Goal: Task Accomplishment & Management: Manage account settings

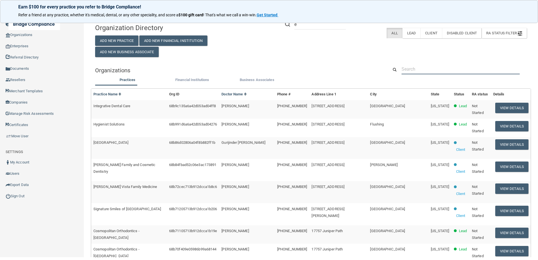
click at [428, 66] on input "text" at bounding box center [461, 69] width 118 height 10
click at [429, 74] on input "text" at bounding box center [461, 69] width 118 height 10
paste input "ASmith@specialty1partners.com"
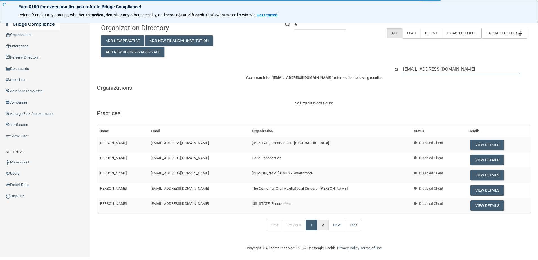
type input "ASmith@specialty1partners.com"
click at [321, 227] on link "2" at bounding box center [323, 225] width 12 height 11
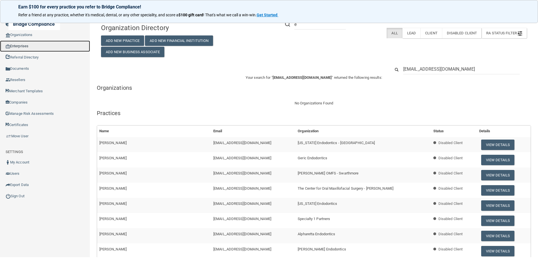
click at [17, 45] on link "Enterprises" at bounding box center [45, 46] width 90 height 11
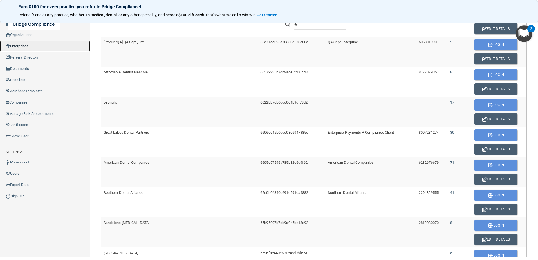
scroll to position [225, 0]
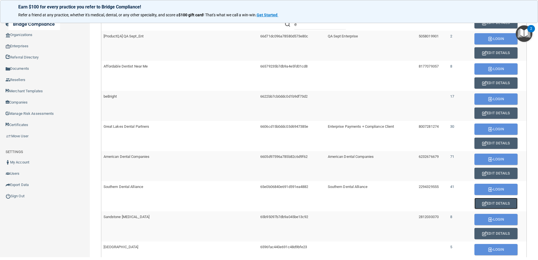
click at [489, 203] on button "Edit Details" at bounding box center [496, 203] width 43 height 11
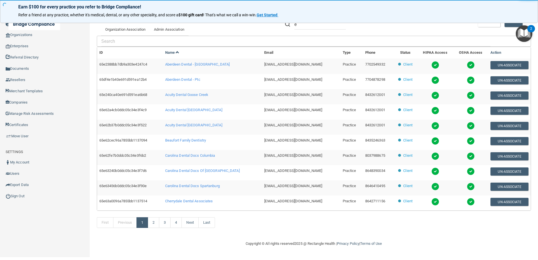
scroll to position [136, 0]
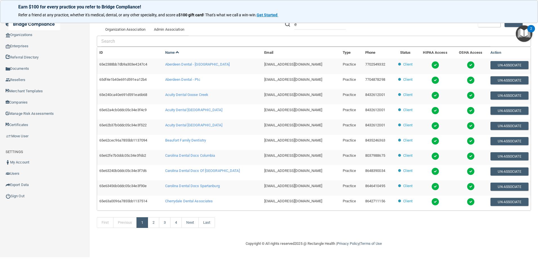
click at [168, 24] on div "Toggle navigation" at bounding box center [112, 24] width 224 height 20
click at [167, 27] on div "Toggle navigation" at bounding box center [112, 24] width 224 height 20
click at [167, 29] on div "Toggle navigation" at bounding box center [112, 24] width 224 height 20
click at [177, 28] on div "Toggle navigation" at bounding box center [112, 24] width 224 height 20
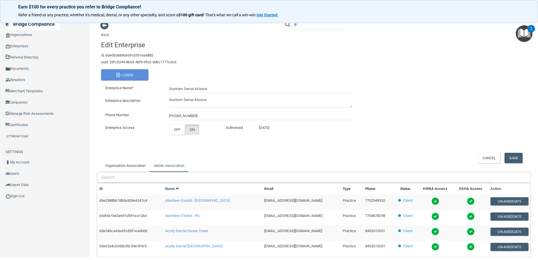
click at [172, 167] on link "Admin Association" at bounding box center [169, 166] width 39 height 12
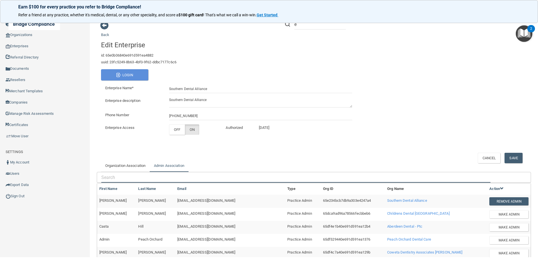
click at [139, 177] on input "text" at bounding box center [295, 177] width 389 height 10
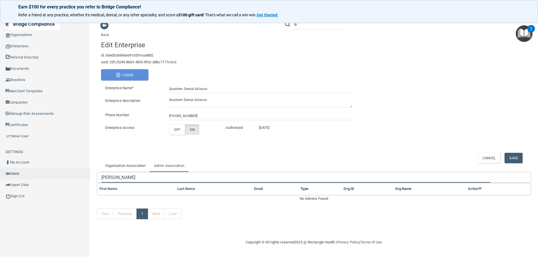
drag, startPoint x: 118, startPoint y: 177, endPoint x: 45, endPoint y: 178, distance: 73.7
click at [44, 178] on div "Compliance HIPAA Learn More! OSHA Learn More! PCI PCI Compliance Merchant Savin…" at bounding box center [269, 127] width 538 height 260
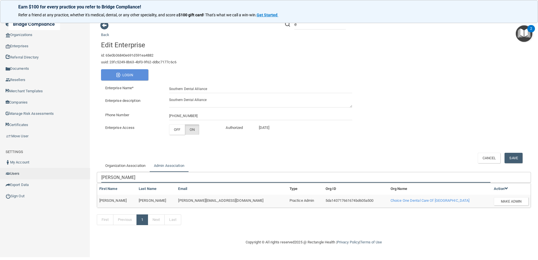
drag, startPoint x: 123, startPoint y: 178, endPoint x: 71, endPoint y: 179, distance: 52.1
click at [75, 178] on div "Compliance HIPAA Learn More! OSHA Learn More! PCI PCI Compliance Merchant Savin…" at bounding box center [269, 127] width 538 height 260
type input "vaughn"
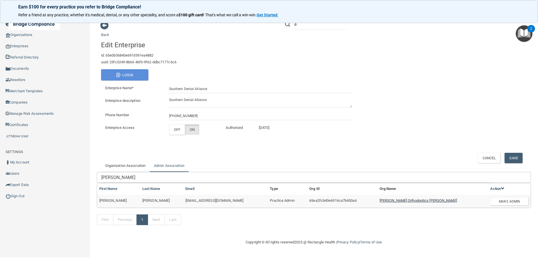
click at [420, 201] on span "[PERSON_NAME] Orthodontics [PERSON_NAME]" at bounding box center [418, 200] width 77 height 4
drag, startPoint x: 219, startPoint y: 201, endPoint x: 172, endPoint y: 201, distance: 47.3
click at [172, 201] on tr "Kendra Vaughn kvaughn@vsmmgt.com Practice Admin 65ea2fcb40e6916ca7b450a6 Foster…" at bounding box center [314, 201] width 434 height 13
drag, startPoint x: 172, startPoint y: 201, endPoint x: 183, endPoint y: 202, distance: 10.7
copy tr "[EMAIL_ADDRESS][DOMAIN_NAME]"
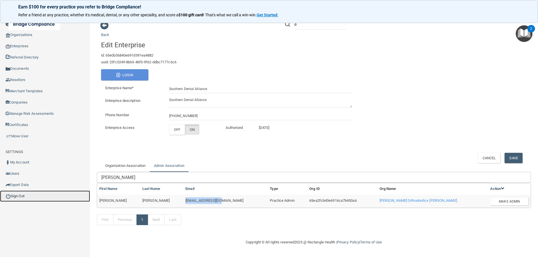
click at [23, 198] on link "Sign Out" at bounding box center [45, 196] width 90 height 11
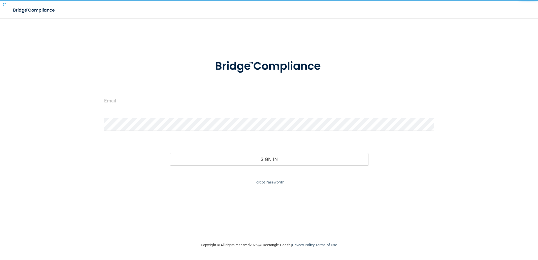
type input "agrantz@rectanglehealth.com"
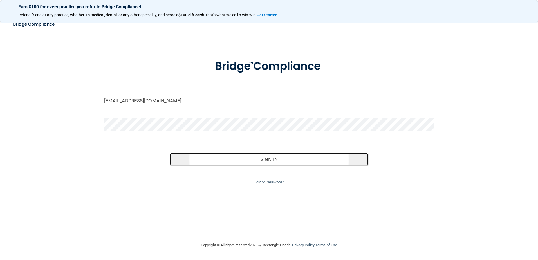
click at [249, 156] on button "Sign In" at bounding box center [269, 159] width 198 height 12
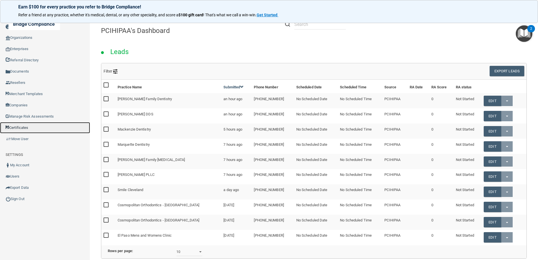
click at [15, 126] on link "Certificates" at bounding box center [45, 127] width 90 height 11
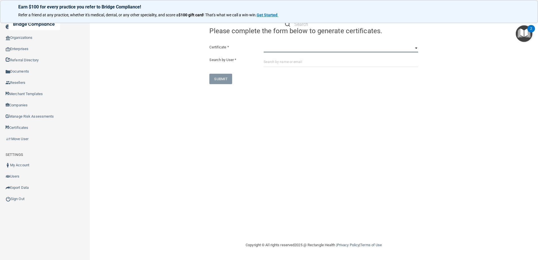
click at [292, 50] on select "HIPAA Officer Certification Training OSHA Bloodborne Pathogens OSHA COVID-19 Pr…" at bounding box center [341, 48] width 155 height 8
select select "1"
click at [264, 44] on select "HIPAA Officer Certification Training OSHA Bloodborne Pathogens OSHA COVID-19 Pr…" at bounding box center [341, 48] width 155 height 8
click at [287, 66] on input "text" at bounding box center [341, 62] width 155 height 10
paste input "[EMAIL_ADDRESS][DOMAIN_NAME]"
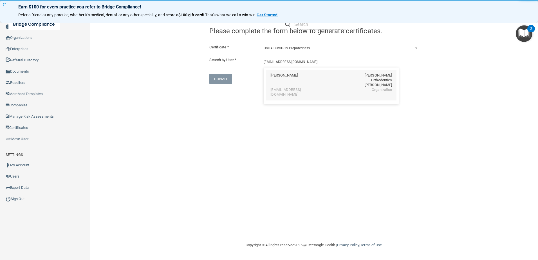
click at [303, 77] on div "Kendra Vaughn Foster Orthodontics Anderson" at bounding box center [331, 80] width 122 height 14
type input "[PERSON_NAME]"
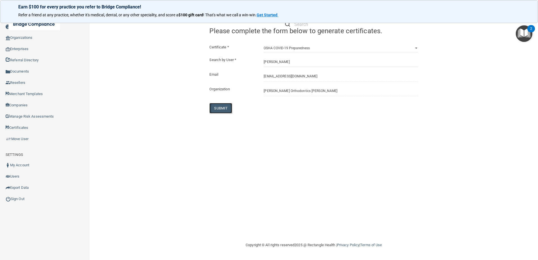
click at [218, 107] on button "SUBMIT" at bounding box center [220, 108] width 23 height 10
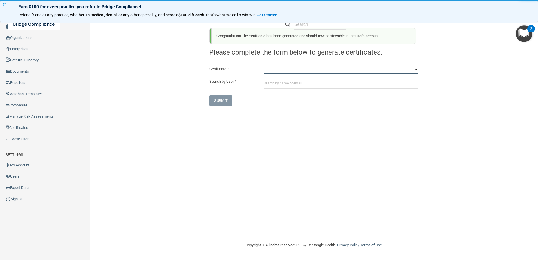
click at [309, 70] on select "HIPAA Officer Certification Training OSHA Bloodborne Pathogens OSHA COVID-19 Pr…" at bounding box center [341, 70] width 155 height 8
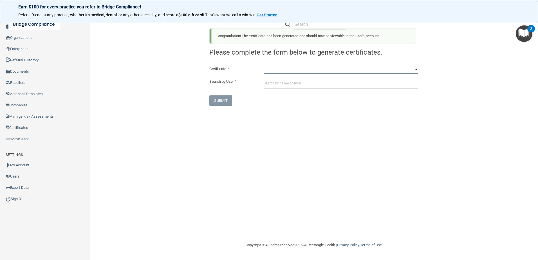
select select "3"
click at [264, 66] on select "HIPAA Officer Certification Training OSHA Bloodborne Pathogens OSHA COVID-19 Pr…" at bounding box center [341, 70] width 155 height 8
click at [290, 81] on input "text" at bounding box center [341, 83] width 155 height 10
paste input "[EMAIL_ADDRESS][DOMAIN_NAME]"
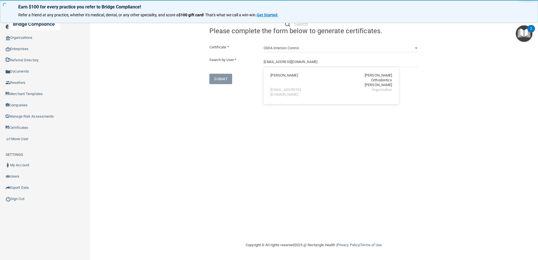
click at [292, 81] on div "[PERSON_NAME]" at bounding box center [283, 80] width 27 height 14
type input "[PERSON_NAME]"
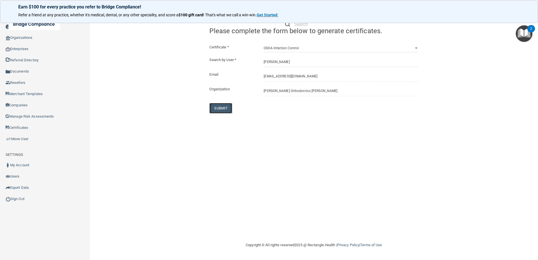
click at [222, 106] on button "SUBMIT" at bounding box center [220, 108] width 23 height 10
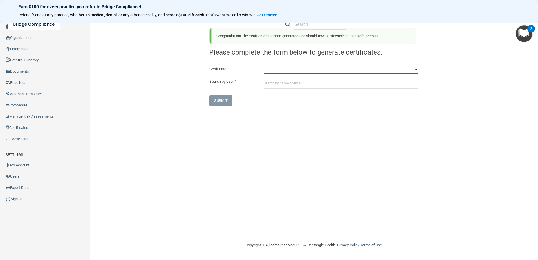
click at [298, 70] on select "HIPAA Officer Certification Training OSHA Bloodborne Pathogens OSHA COVID-19 Pr…" at bounding box center [341, 70] width 155 height 8
select select "4"
click at [264, 66] on select "HIPAA Officer Certification Training OSHA Bloodborne Pathogens OSHA COVID-19 Pr…" at bounding box center [341, 70] width 155 height 8
click at [280, 83] on input "text" at bounding box center [341, 83] width 155 height 10
paste input "[EMAIL_ADDRESS][DOMAIN_NAME]"
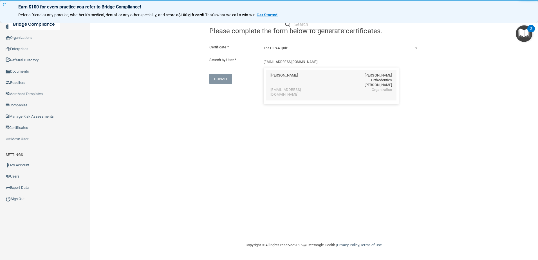
click at [280, 88] on div "[EMAIL_ADDRESS][DOMAIN_NAME]" at bounding box center [294, 93] width 49 height 10
type input "[PERSON_NAME]"
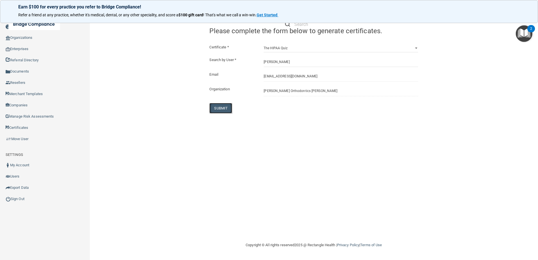
click at [221, 107] on button "SUBMIT" at bounding box center [220, 108] width 23 height 10
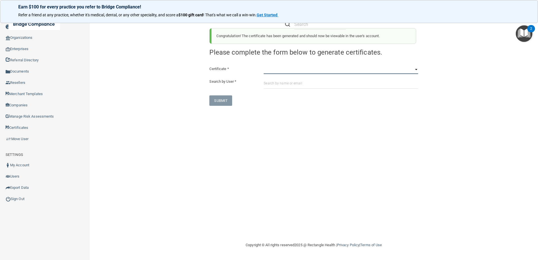
click at [309, 66] on select "HIPAA Officer Certification Training OSHA Bloodborne Pathogens OSHA COVID-19 Pr…" at bounding box center [341, 70] width 155 height 8
select select "1"
click at [264, 66] on select "HIPAA Officer Certification Training OSHA Bloodborne Pathogens OSHA COVID-19 Pr…" at bounding box center [341, 70] width 155 height 8
click at [287, 86] on input "text" at bounding box center [341, 83] width 155 height 10
paste input "[EMAIL_ADDRESS][DOMAIN_NAME]"
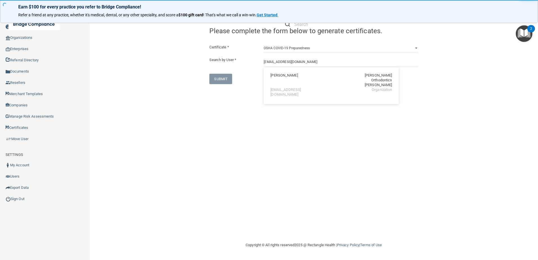
click at [287, 88] on div "[EMAIL_ADDRESS][DOMAIN_NAME]" at bounding box center [294, 93] width 49 height 10
type input "William L Foster"
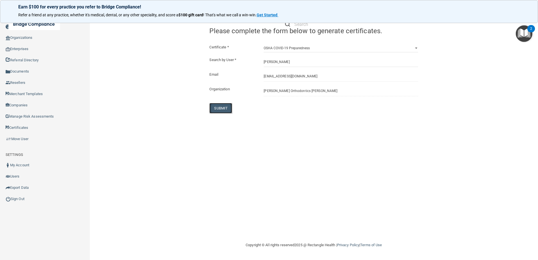
click at [223, 108] on button "SUBMIT" at bounding box center [220, 108] width 23 height 10
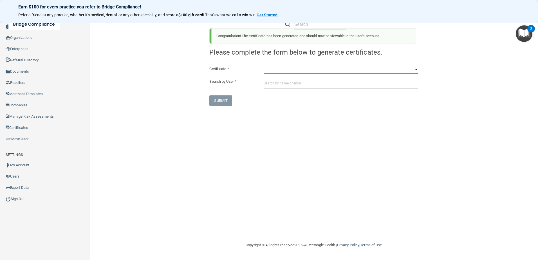
click at [301, 72] on select "HIPAA Officer Certification Training OSHA Bloodborne Pathogens OSHA COVID-19 Pr…" at bounding box center [341, 70] width 155 height 8
select select "3"
click at [264, 66] on select "HIPAA Officer Certification Training OSHA Bloodborne Pathogens OSHA COVID-19 Pr…" at bounding box center [341, 70] width 155 height 8
click at [290, 82] on input "text" at bounding box center [341, 83] width 155 height 10
paste input "[EMAIL_ADDRESS][DOMAIN_NAME]"
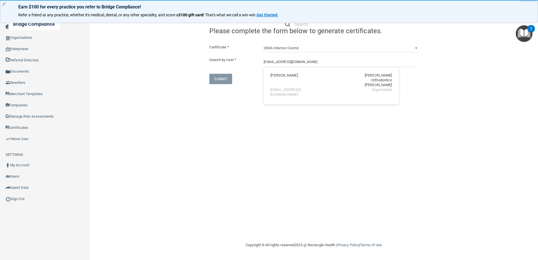
click at [288, 81] on div "William L Foster" at bounding box center [283, 80] width 27 height 14
type input "William L Foster"
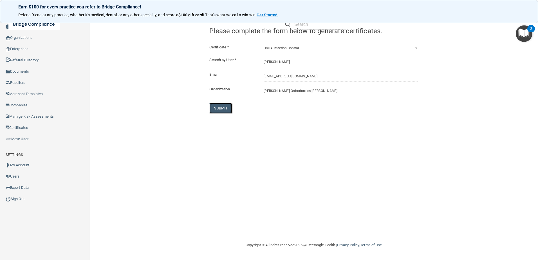
click at [223, 108] on button "SUBMIT" at bounding box center [220, 108] width 23 height 10
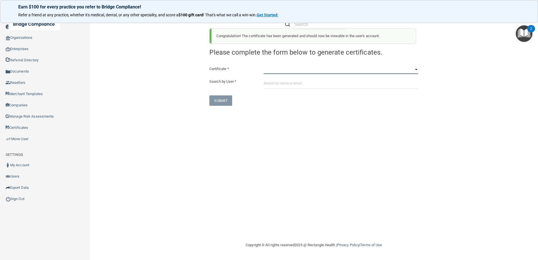
click at [311, 71] on select "HIPAA Officer Certification Training OSHA Bloodborne Pathogens OSHA COVID-19 Pr…" at bounding box center [341, 70] width 155 height 8
select select "4"
click at [264, 66] on select "HIPAA Officer Certification Training OSHA Bloodborne Pathogens OSHA COVID-19 Pr…" at bounding box center [341, 70] width 155 height 8
click at [281, 84] on input "text" at bounding box center [341, 83] width 155 height 10
paste input "[EMAIL_ADDRESS][DOMAIN_NAME]"
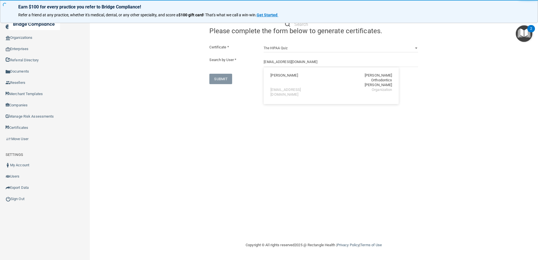
click at [279, 88] on div "[EMAIL_ADDRESS][DOMAIN_NAME]" at bounding box center [294, 93] width 49 height 10
type input "William L Foster"
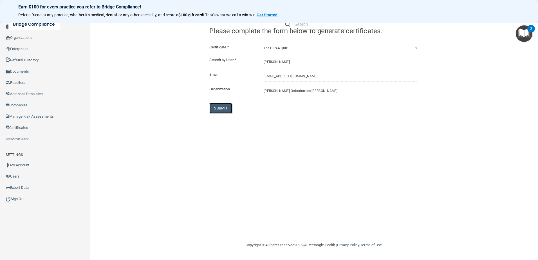
click at [225, 105] on button "SUBMIT" at bounding box center [220, 108] width 23 height 10
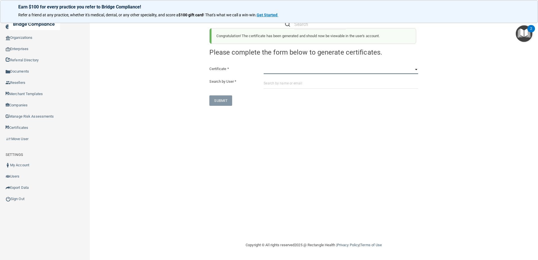
click at [296, 73] on select "HIPAA Officer Certification Training OSHA Bloodborne Pathogens OSHA COVID-19 Pr…" at bounding box center [341, 70] width 155 height 8
select select "1"
click at [264, 66] on select "HIPAA Officer Certification Training OSHA Bloodborne Pathogens OSHA COVID-19 Pr…" at bounding box center [341, 70] width 155 height 8
click at [274, 85] on input "text" at bounding box center [341, 83] width 155 height 10
paste input "[EMAIL_ADDRESS][DOMAIN_NAME]"
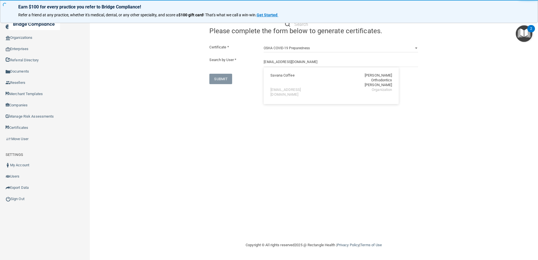
click at [273, 88] on div "[EMAIL_ADDRESS][DOMAIN_NAME]" at bounding box center [294, 93] width 49 height 10
type input "Savana Coffee"
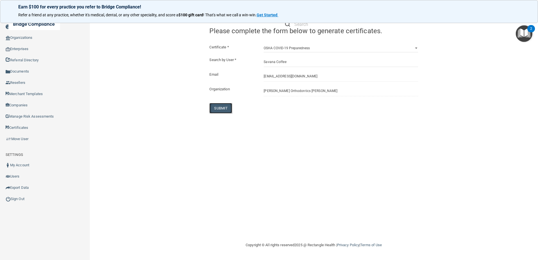
click at [225, 107] on button "SUBMIT" at bounding box center [220, 108] width 23 height 10
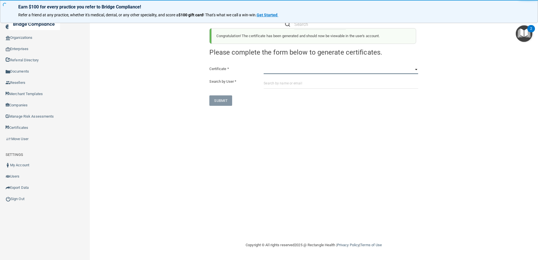
click at [288, 73] on select "HIPAA Officer Certification Training OSHA Bloodborne Pathogens OSHA COVID-19 Pr…" at bounding box center [341, 70] width 155 height 8
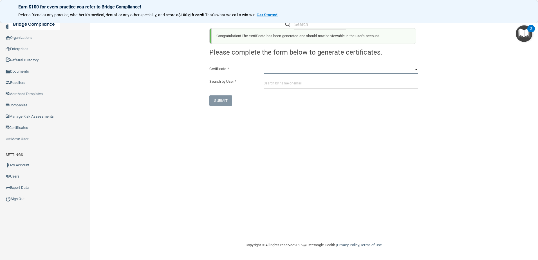
select select "3"
click at [264, 66] on select "HIPAA Officer Certification Training OSHA Bloodborne Pathogens OSHA COVID-19 Pr…" at bounding box center [341, 70] width 155 height 8
click at [282, 83] on input "text" at bounding box center [341, 83] width 155 height 10
paste input "[EMAIL_ADDRESS][DOMAIN_NAME]"
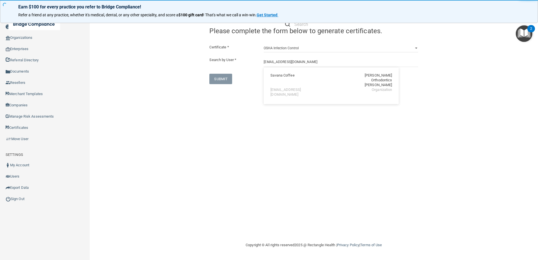
click at [281, 81] on div "Savana Coffee" at bounding box center [282, 80] width 24 height 14
type input "Savana Coffee"
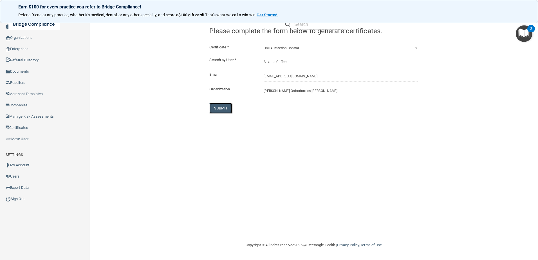
click at [219, 108] on button "SUBMIT" at bounding box center [220, 108] width 23 height 10
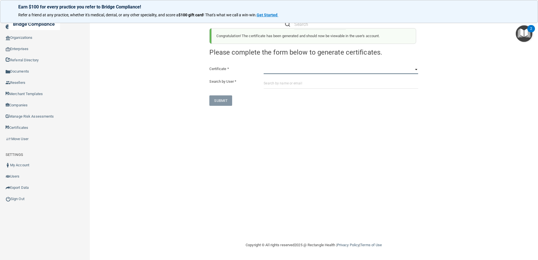
click at [282, 68] on select "HIPAA Officer Certification Training OSHA Bloodborne Pathogens OSHA COVID-19 Pr…" at bounding box center [341, 70] width 155 height 8
select select "4"
click at [264, 66] on select "HIPAA Officer Certification Training OSHA Bloodborne Pathogens OSHA COVID-19 Pr…" at bounding box center [341, 70] width 155 height 8
click at [281, 83] on input "text" at bounding box center [341, 83] width 155 height 10
paste input "[EMAIL_ADDRESS][DOMAIN_NAME]"
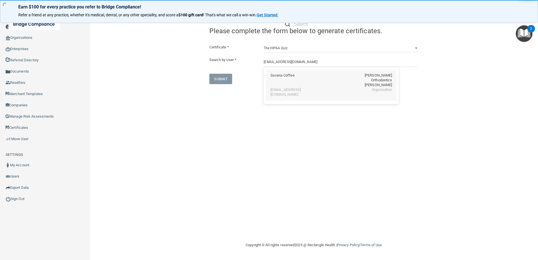
click at [288, 88] on div "[EMAIL_ADDRESS][DOMAIN_NAME]" at bounding box center [294, 93] width 49 height 10
type input "Savana Coffee"
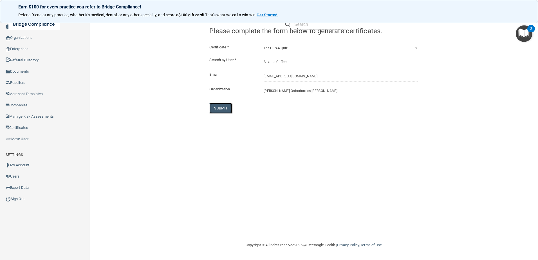
click at [217, 108] on button "SUBMIT" at bounding box center [220, 108] width 23 height 10
select select "?"
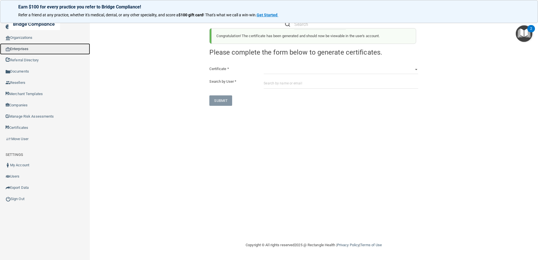
click at [20, 50] on link "Enterprises" at bounding box center [45, 48] width 90 height 11
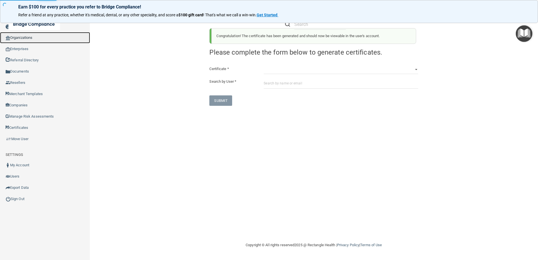
click at [23, 37] on link "Organizations" at bounding box center [45, 37] width 90 height 11
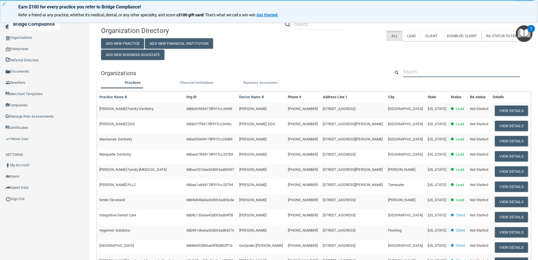
click at [419, 67] on input "text" at bounding box center [461, 72] width 117 height 10
paste input "[EMAIL_ADDRESS][DOMAIN_NAME]"
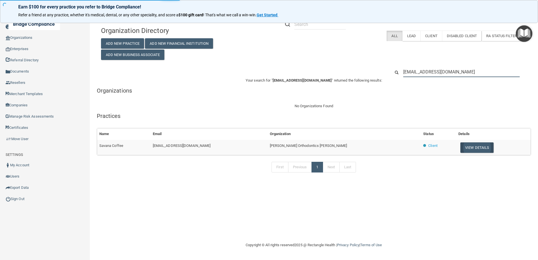
type input "[EMAIL_ADDRESS][DOMAIN_NAME]"
click at [464, 149] on button "View Details" at bounding box center [476, 147] width 33 height 10
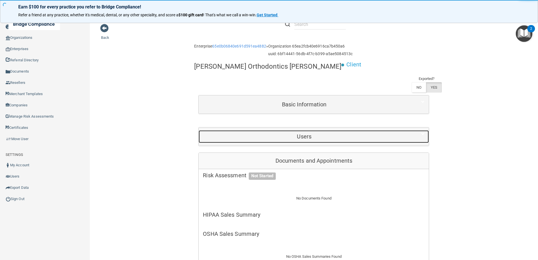
click at [304, 130] on div "Users" at bounding box center [304, 136] width 211 height 13
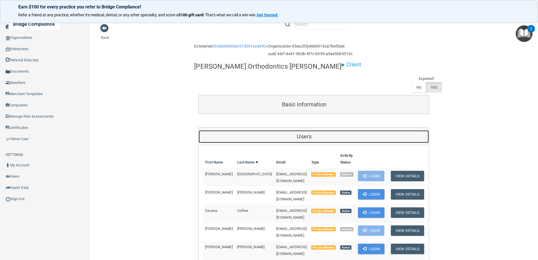
scroll to position [84, 0]
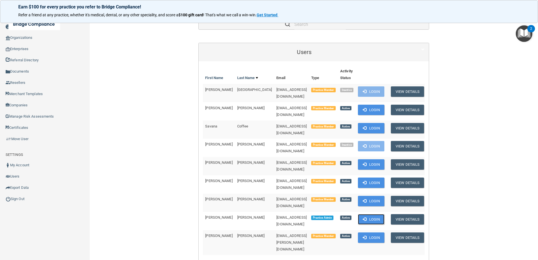
click at [363, 217] on span at bounding box center [365, 219] width 4 height 4
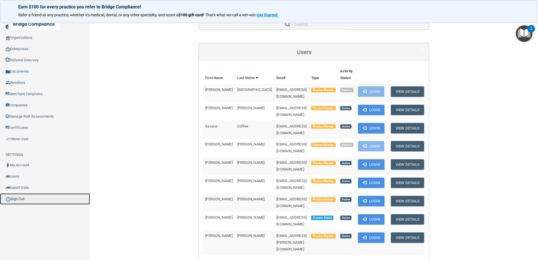
click at [18, 201] on link "Sign Out" at bounding box center [45, 198] width 90 height 11
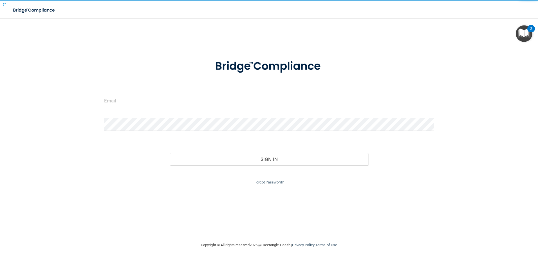
type input "agrantz@rectanglehealth.com"
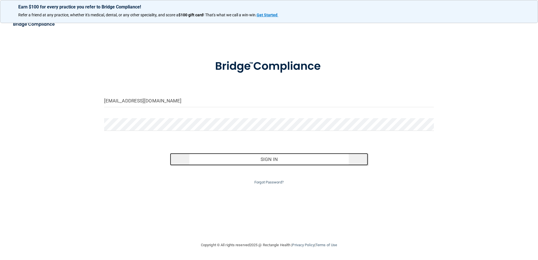
click at [238, 162] on button "Sign In" at bounding box center [269, 159] width 198 height 12
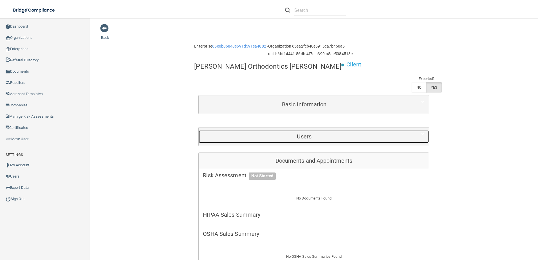
click at [303, 133] on h5 "Users" at bounding box center [304, 136] width 203 height 6
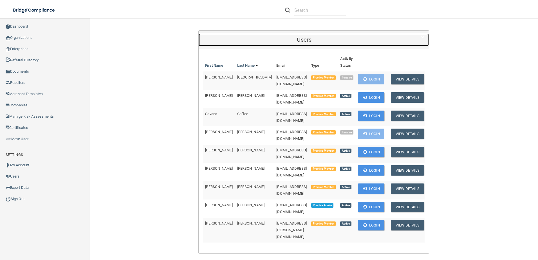
scroll to position [28, 0]
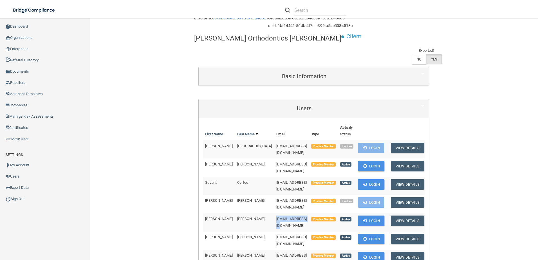
drag, startPoint x: 285, startPoint y: 194, endPoint x: 244, endPoint y: 195, distance: 41.1
click at [244, 213] on tr "William L Foster lang003@gmail.com Practice Member Active Login View Details" at bounding box center [314, 222] width 223 height 18
drag, startPoint x: 244, startPoint y: 195, endPoint x: 258, endPoint y: 193, distance: 13.7
copy tr "[EMAIL_ADDRESS][DOMAIN_NAME]"
drag, startPoint x: 290, startPoint y: 164, endPoint x: 246, endPoint y: 161, distance: 44.0
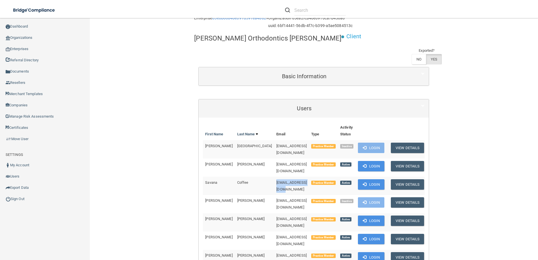
click at [274, 177] on td "[EMAIL_ADDRESS][DOMAIN_NAME]" at bounding box center [291, 186] width 35 height 18
drag, startPoint x: 246, startPoint y: 161, endPoint x: 258, endPoint y: 159, distance: 12.3
copy span "[EMAIL_ADDRESS][DOMAIN_NAME]"
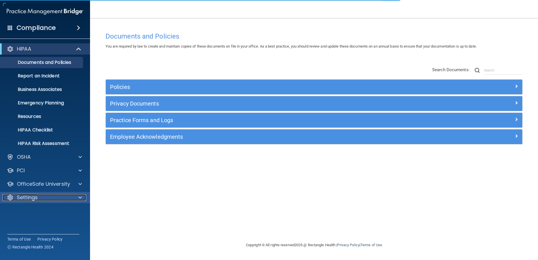
click at [50, 198] on div "Settings" at bounding box center [38, 197] width 70 height 7
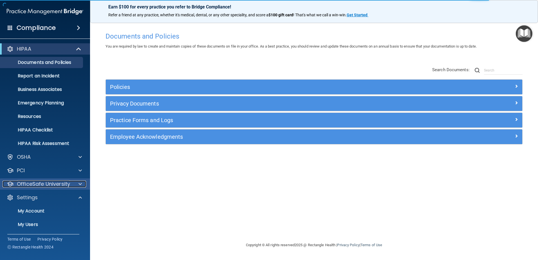
click at [55, 182] on p "OfficeSafe University" at bounding box center [43, 184] width 53 height 7
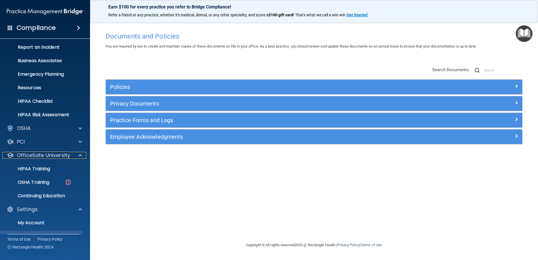
scroll to position [56, 0]
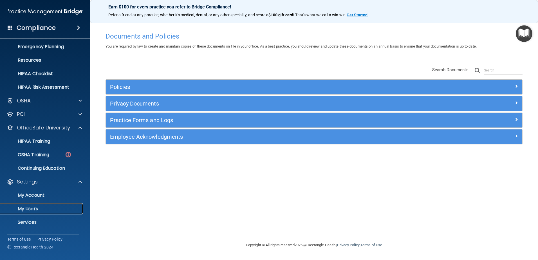
click at [40, 207] on p "My Users" at bounding box center [42, 209] width 77 height 6
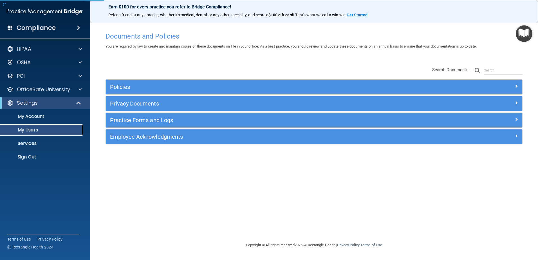
select select "20"
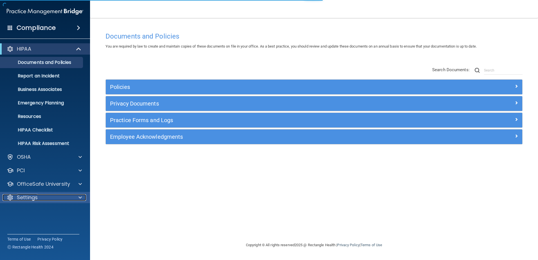
click at [76, 194] on div at bounding box center [79, 197] width 14 height 7
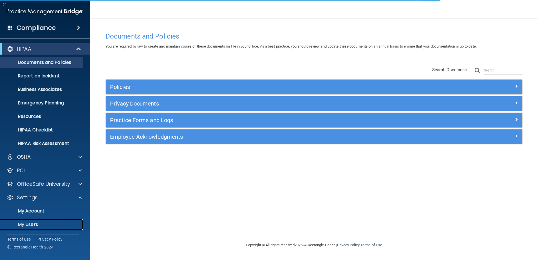
click at [31, 221] on link "My Users" at bounding box center [38, 224] width 89 height 11
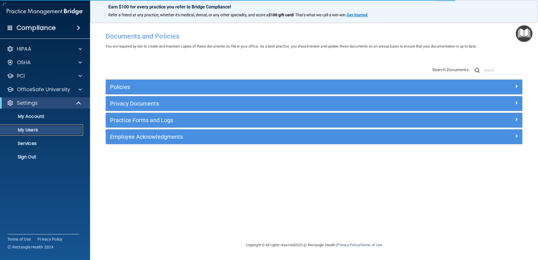
select select "20"
